Goal: Information Seeking & Learning: Find specific fact

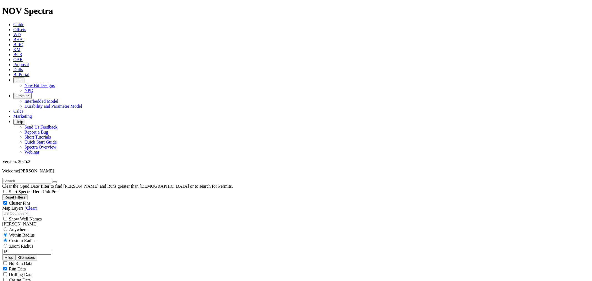
click at [23, 67] on span "Dulls" at bounding box center [18, 69] width 10 height 5
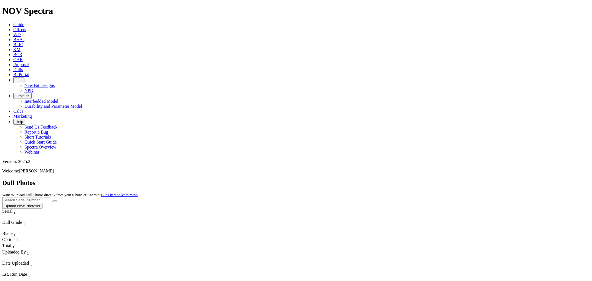
click at [51, 197] on input "text" at bounding box center [26, 200] width 49 height 6
click at [52, 200] on button "submit" at bounding box center [54, 201] width 4 height 2
click at [51, 197] on input "A304351" at bounding box center [26, 200] width 49 height 6
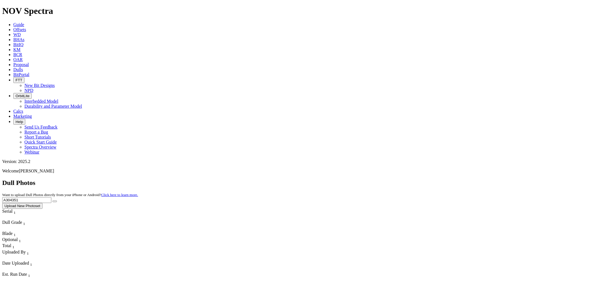
click at [51, 197] on input "A304351" at bounding box center [26, 200] width 49 height 6
paste input "7180"
click at [55, 201] on icon "submit" at bounding box center [55, 201] width 0 height 0
click at [51, 197] on input "A307180" at bounding box center [26, 200] width 49 height 6
drag, startPoint x: 515, startPoint y: 24, endPoint x: 476, endPoint y: 24, distance: 38.6
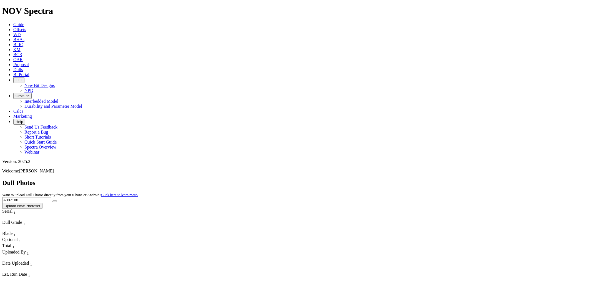
click at [51, 197] on input "A307180" at bounding box center [26, 200] width 49 height 6
click at [55, 201] on icon "submit" at bounding box center [55, 201] width 0 height 0
click at [51, 197] on input "A307180" at bounding box center [26, 200] width 49 height 6
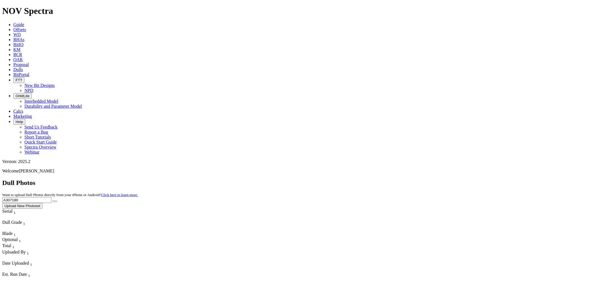
click at [51, 197] on input "A307180" at bounding box center [26, 200] width 49 height 6
paste input "937"
type input "A309370"
click at [55, 201] on icon "submit" at bounding box center [55, 201] width 0 height 0
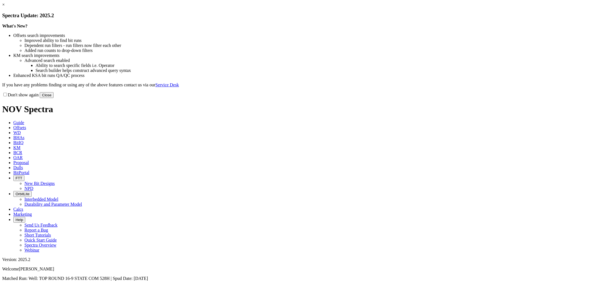
click at [5, 7] on link "×" at bounding box center [3, 4] width 2 height 5
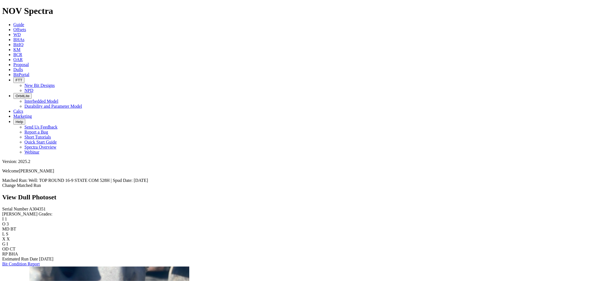
scroll to position [1274, 0]
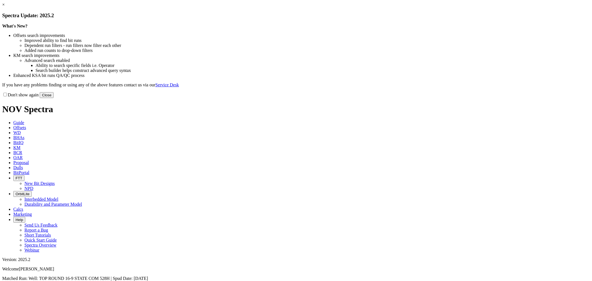
click at [54, 98] on button "Close" at bounding box center [47, 95] width 14 height 6
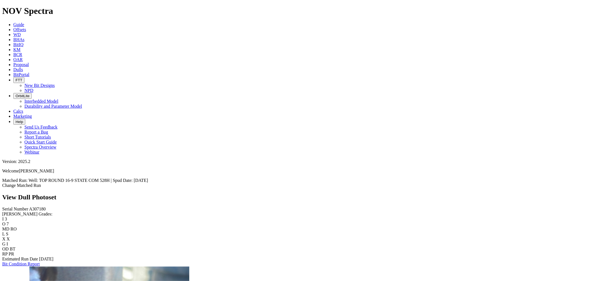
scroll to position [1213, 0]
